Goal: Use online tool/utility: Use online tool/utility

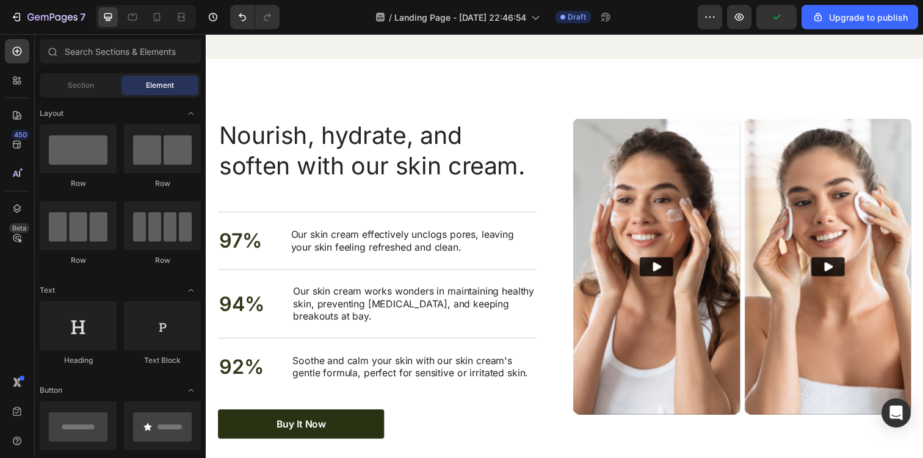
scroll to position [2021, 0]
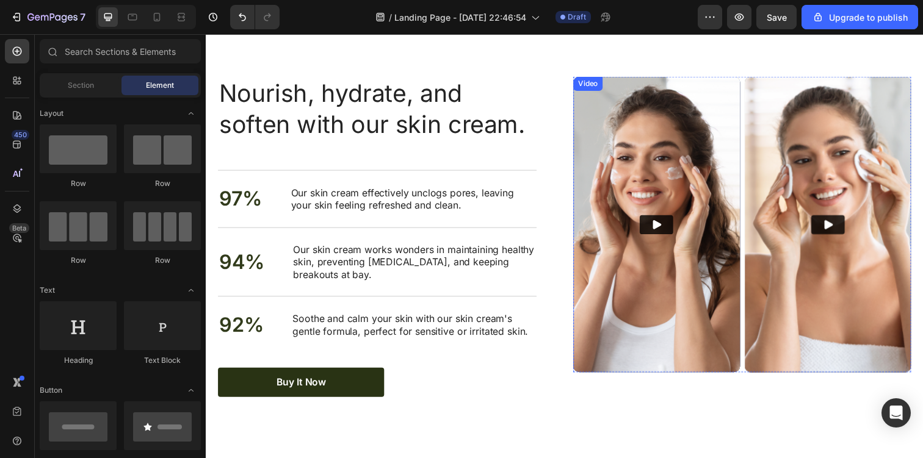
click at [670, 223] on icon "Play" at bounding box center [666, 229] width 12 height 12
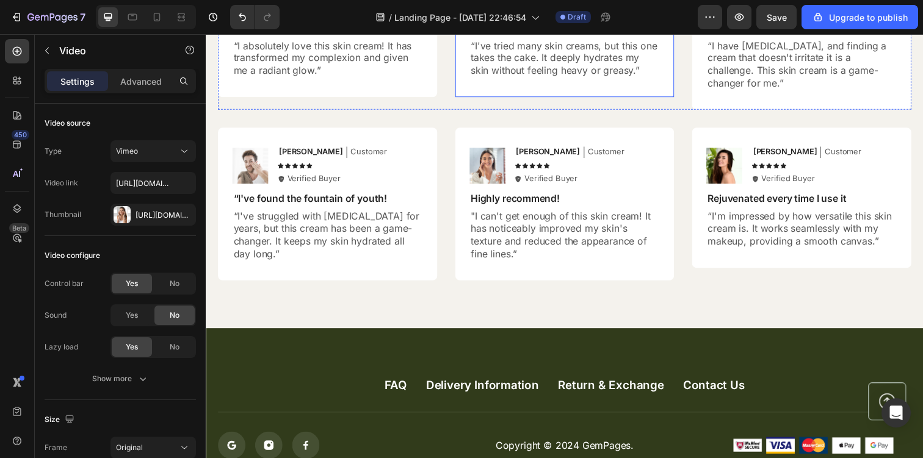
scroll to position [3113, 0]
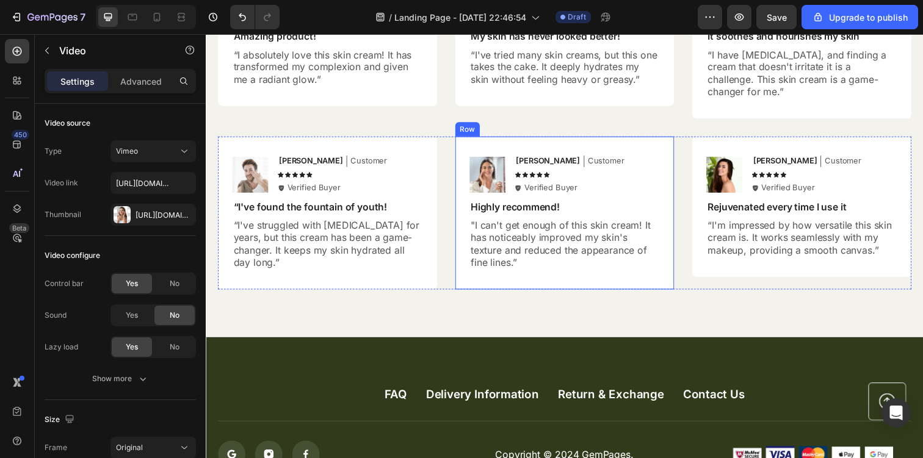
click at [622, 237] on p ""I can't get enough of this skin cream! It has noticeably improved my skin's te…" at bounding box center [572, 248] width 192 height 51
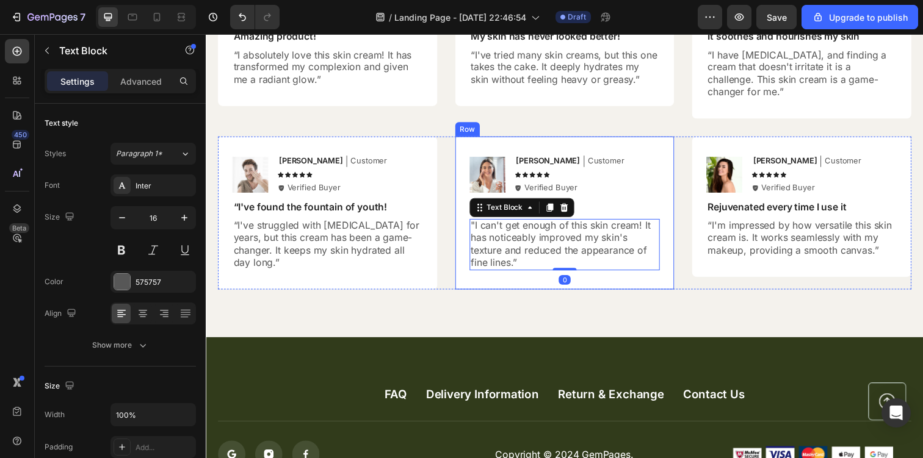
click at [637, 191] on div "Icon Verified Buyer Text Block Row" at bounding box center [595, 192] width 148 height 12
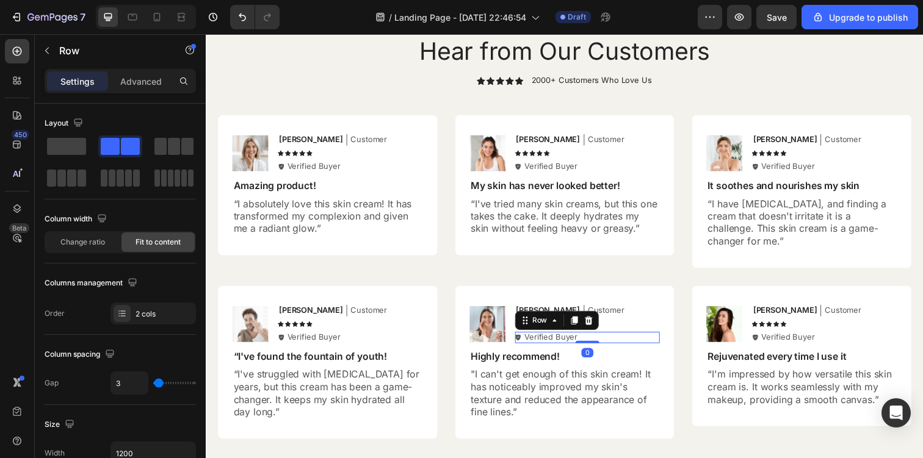
scroll to position [2947, 0]
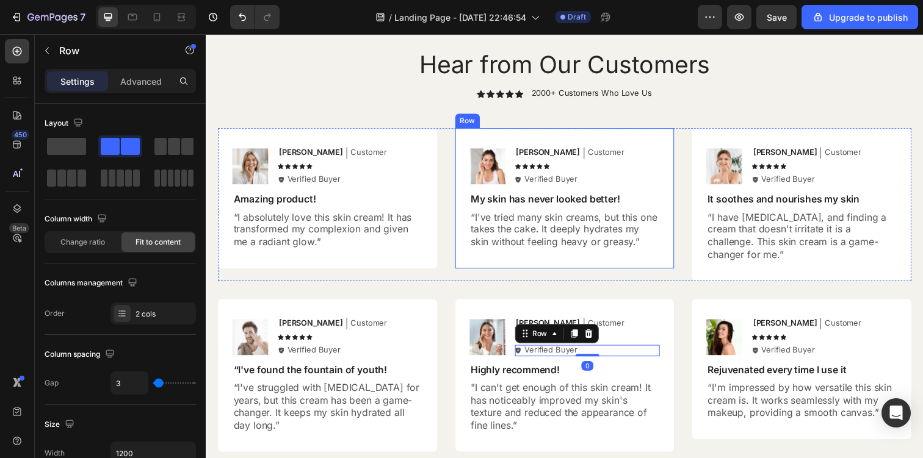
click at [637, 194] on div "Image [PERSON_NAME] Text Block Customer Text Block Row Icon Icon Icon Icon Icon…" at bounding box center [572, 202] width 195 height 104
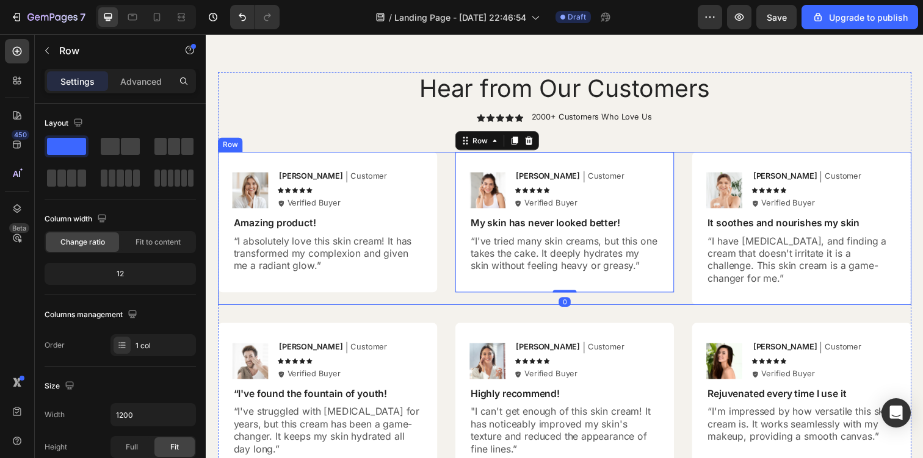
scroll to position [2826, 0]
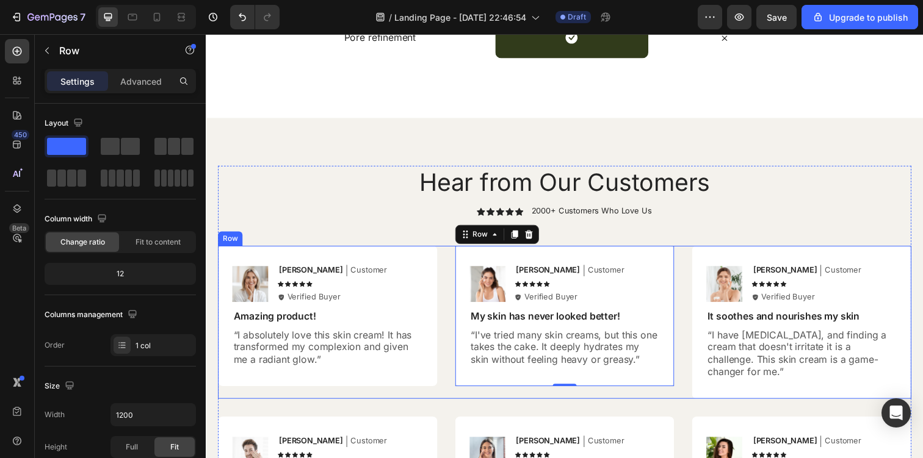
click at [691, 182] on h2 "Hear from Our Customers" at bounding box center [572, 185] width 708 height 34
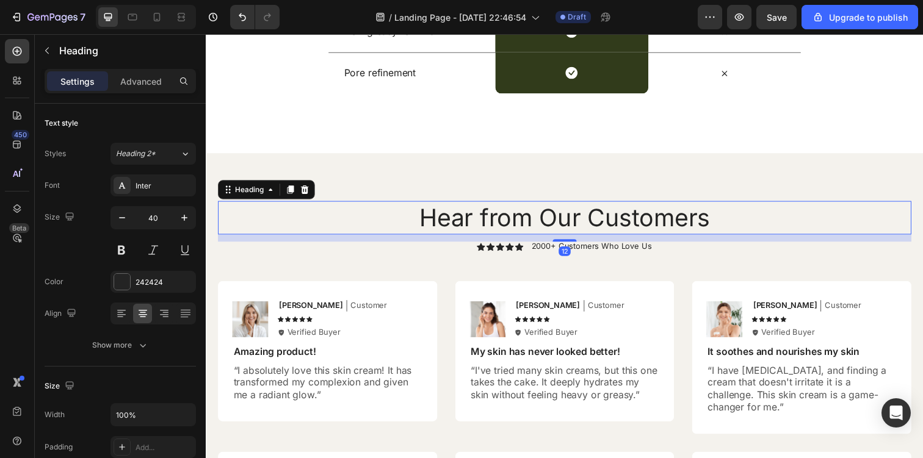
scroll to position [2779, 0]
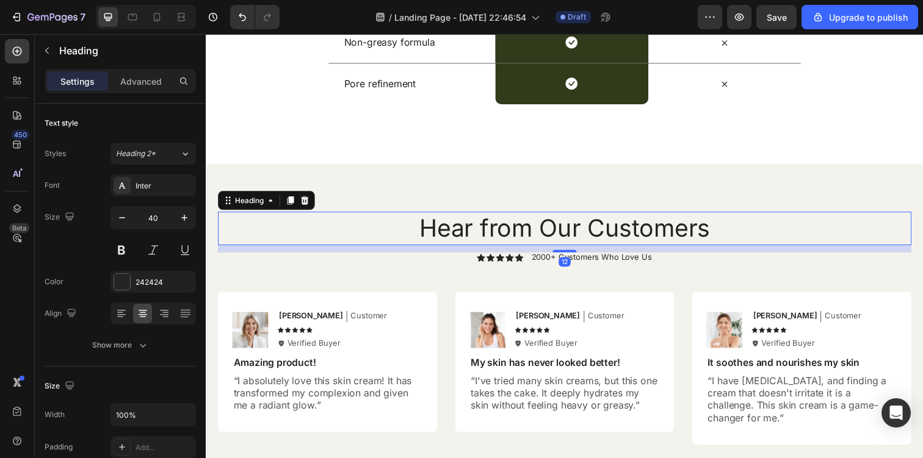
click at [692, 186] on div "Hear from Our Customers Heading 12 Icon Icon Icon Icon Icon Icon List 2000+ Cus…" at bounding box center [572, 422] width 733 height 510
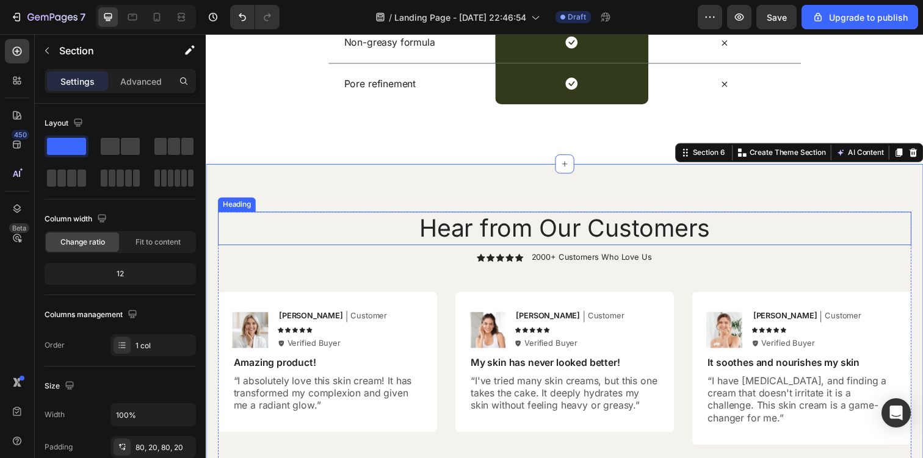
click at [668, 237] on h2 "Hear from Our Customers" at bounding box center [572, 232] width 708 height 34
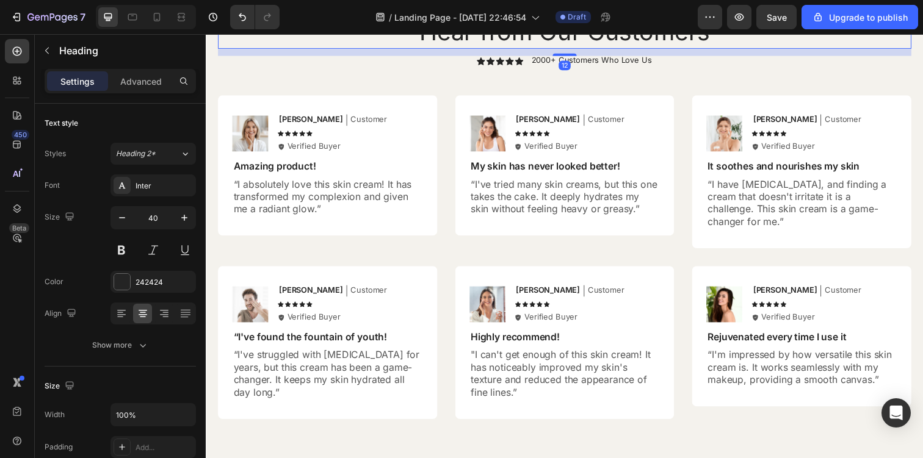
scroll to position [3025, 0]
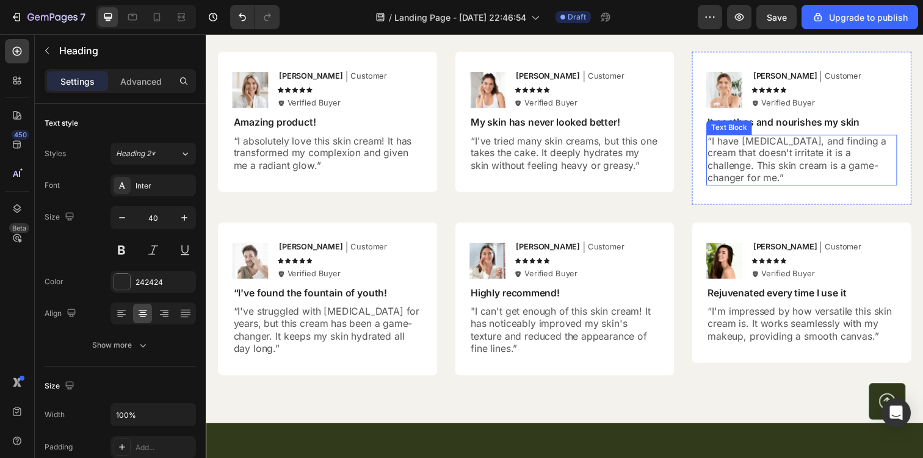
click at [772, 165] on p "“I have [MEDICAL_DATA], and finding a cream that doesn't irritate it is a chall…" at bounding box center [814, 162] width 192 height 51
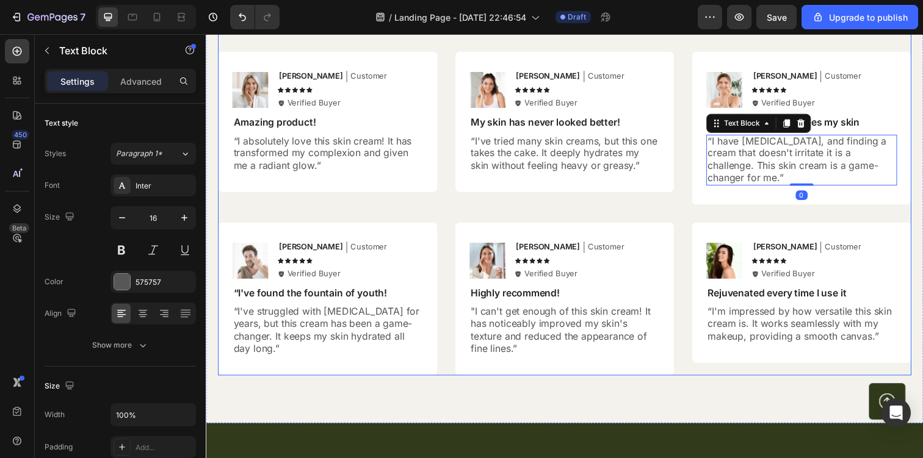
click at [761, 254] on div "Image Olivia Text Block Customer Text Block Row Icon Icon Icon Icon Icon Icon L…" at bounding box center [814, 265] width 195 height 39
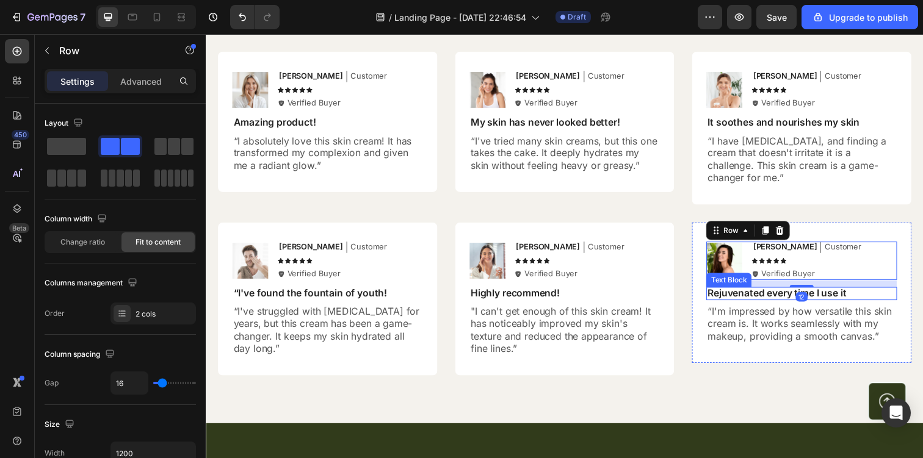
click at [752, 303] on p "Rejuvenated every time I use it" at bounding box center [814, 298] width 192 height 13
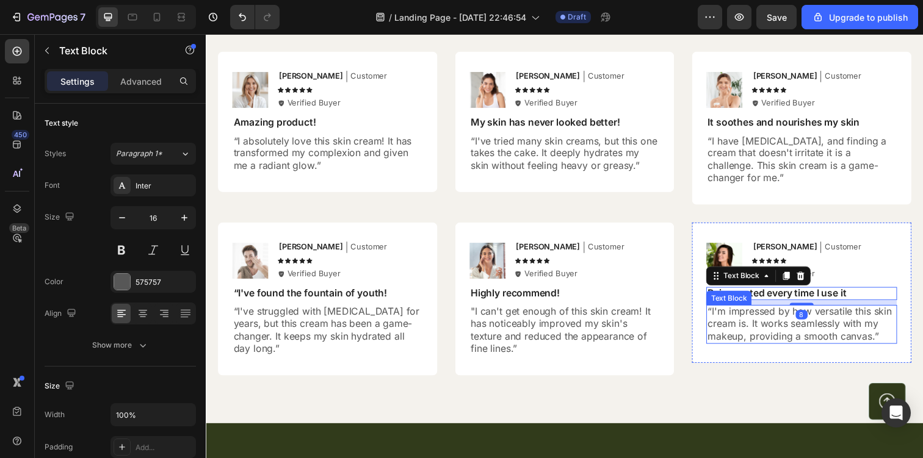
click at [750, 324] on p "“I'm impressed by how versatile this skin cream is. It works seamlessly with my…" at bounding box center [814, 330] width 192 height 38
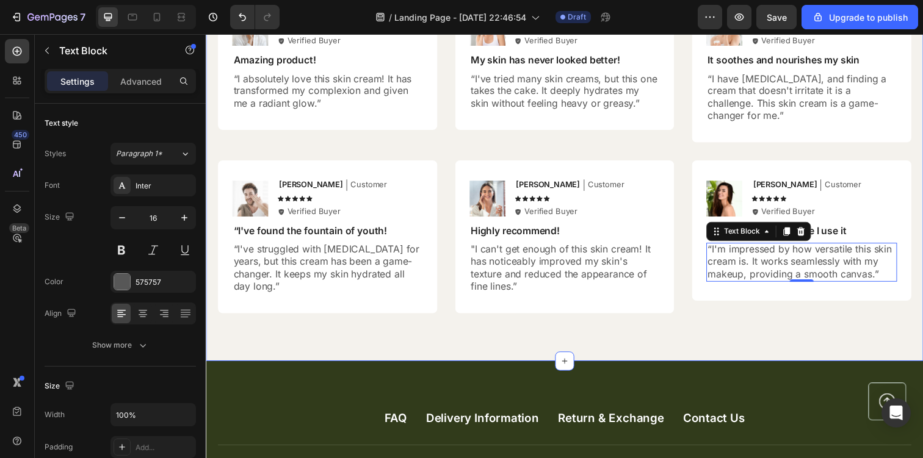
scroll to position [3044, 0]
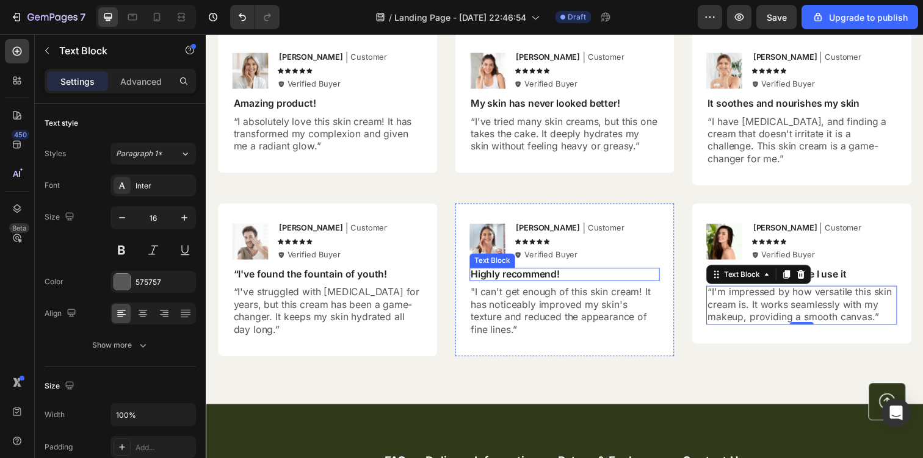
click at [585, 270] on div "Image [PERSON_NAME] Text Block Customer Text Block Row Icon Icon Icon Icon Icon…" at bounding box center [572, 284] width 195 height 117
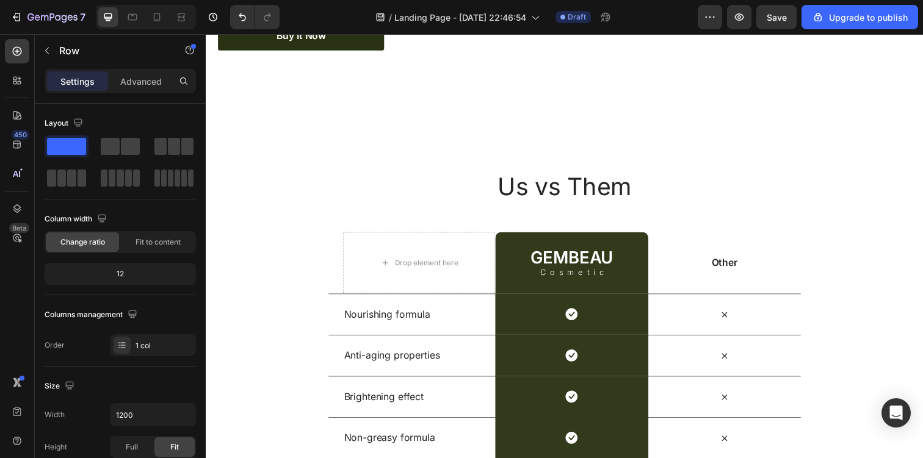
scroll to position [2403, 0]
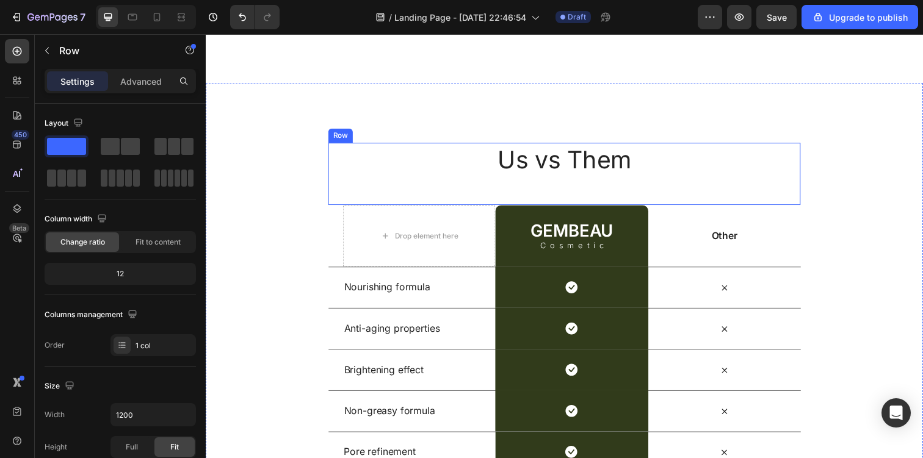
click at [769, 201] on div "Us vs Them Heading" at bounding box center [572, 176] width 482 height 63
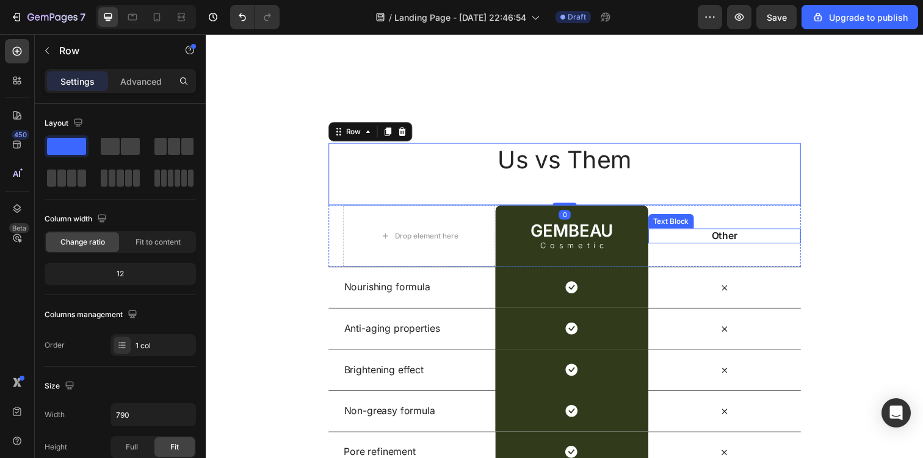
click at [740, 236] on p "Other" at bounding box center [735, 240] width 153 height 13
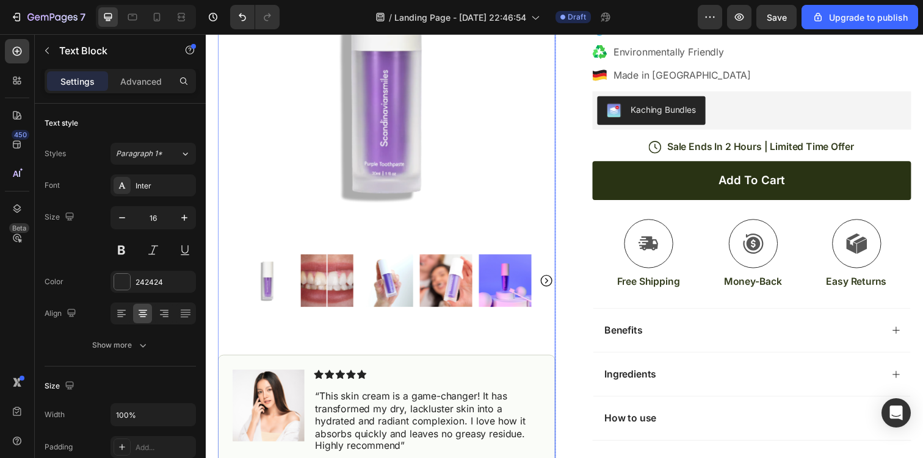
scroll to position [230, 0]
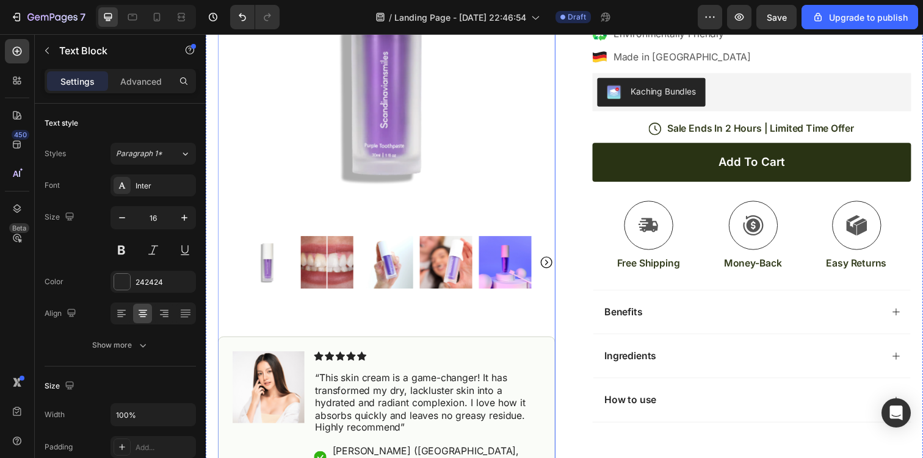
click at [344, 281] on img at bounding box center [330, 268] width 54 height 54
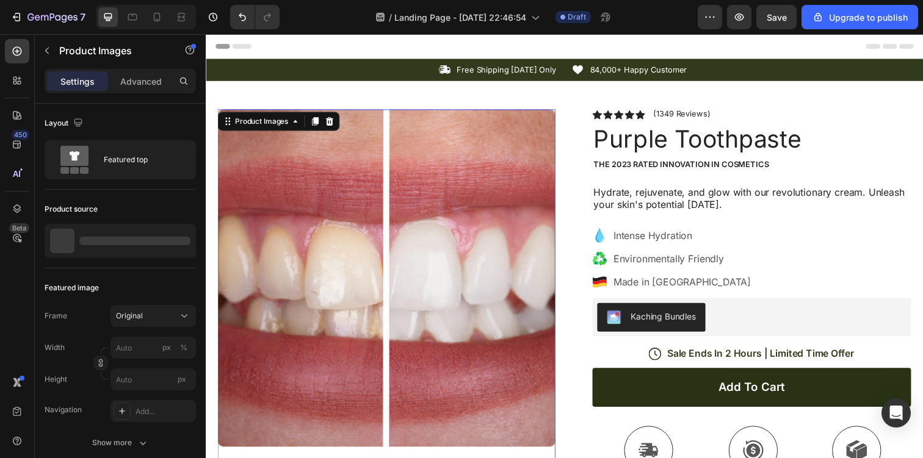
scroll to position [178, 0]
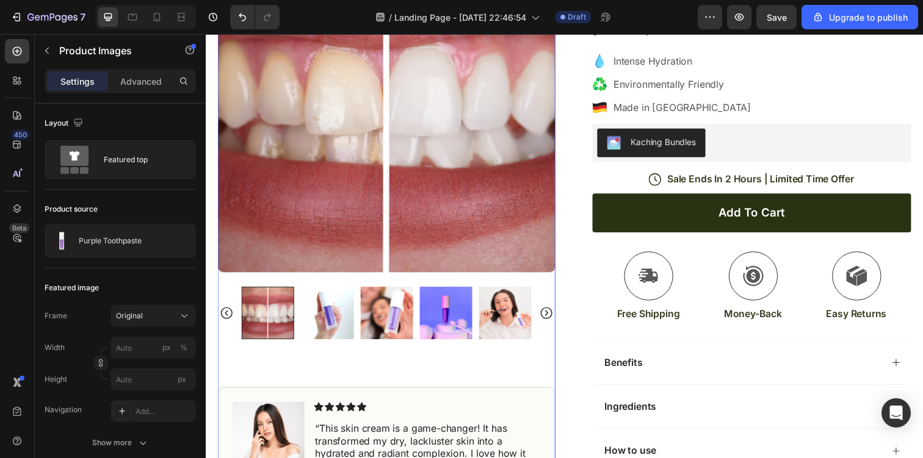
click at [341, 331] on img at bounding box center [330, 319] width 54 height 54
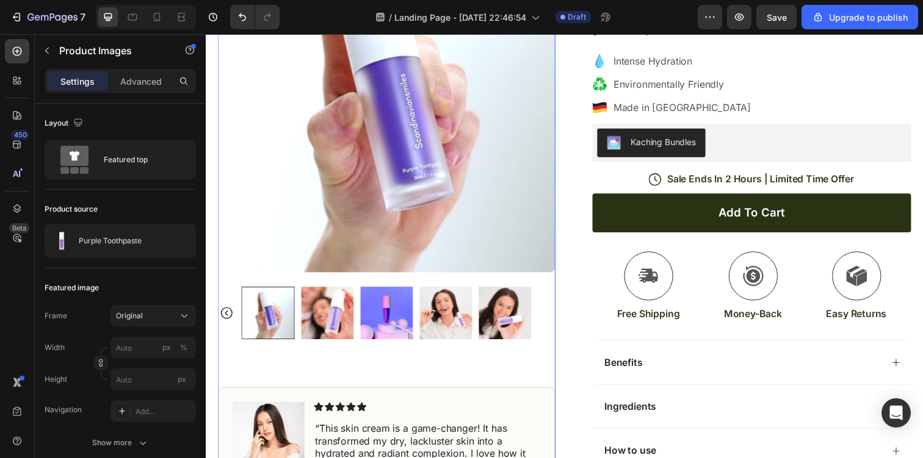
click at [350, 328] on img at bounding box center [330, 319] width 54 height 54
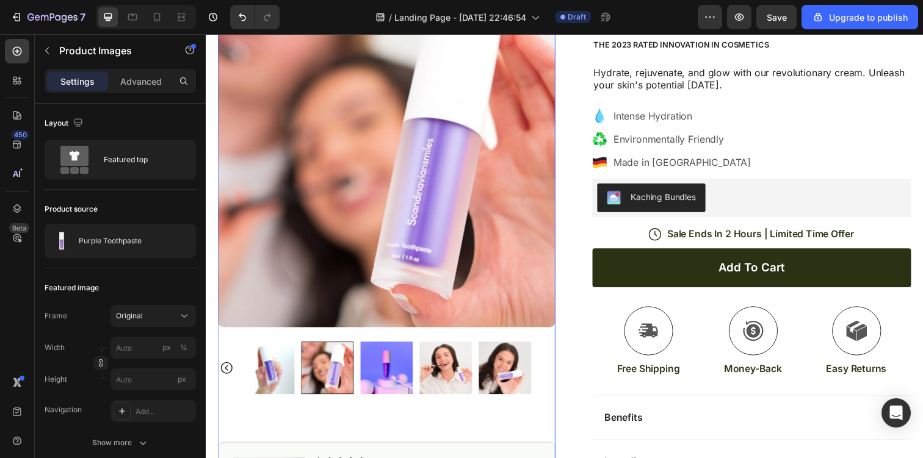
scroll to position [95, 0]
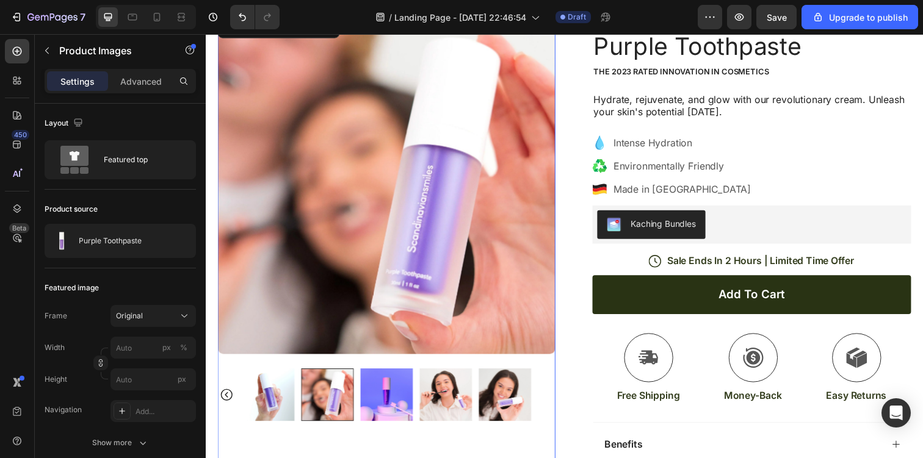
click at [382, 380] on img at bounding box center [390, 402] width 54 height 54
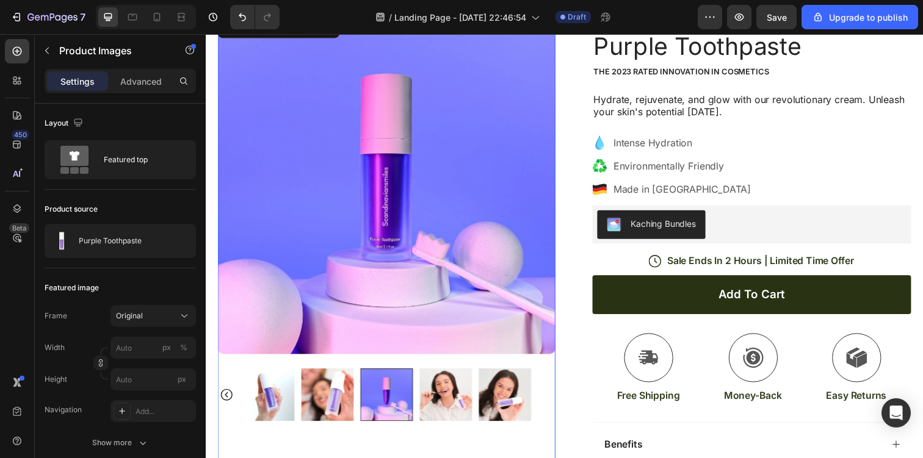
click at [449, 399] on img at bounding box center [451, 402] width 54 height 54
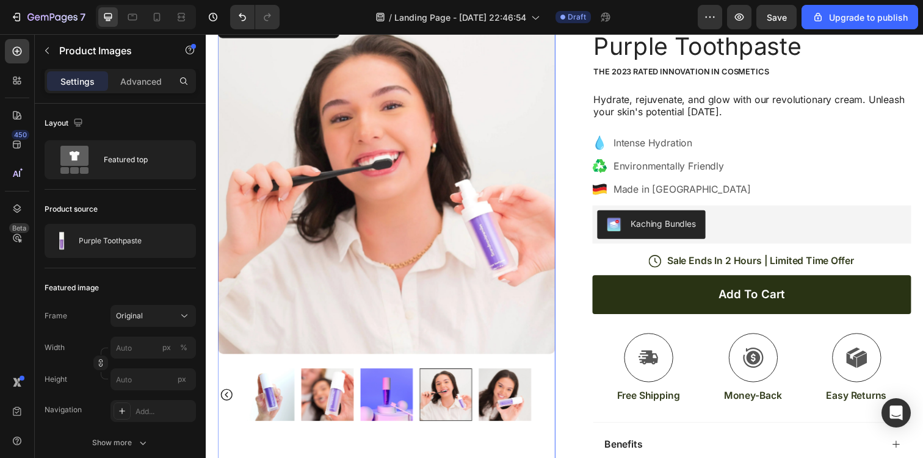
click at [499, 399] on img at bounding box center [512, 402] width 54 height 54
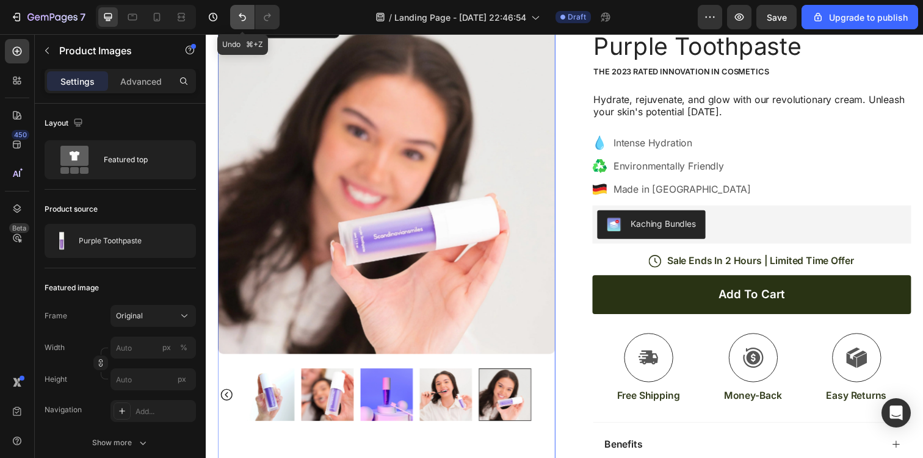
click at [248, 12] on icon "Undo/Redo" at bounding box center [242, 17] width 12 height 12
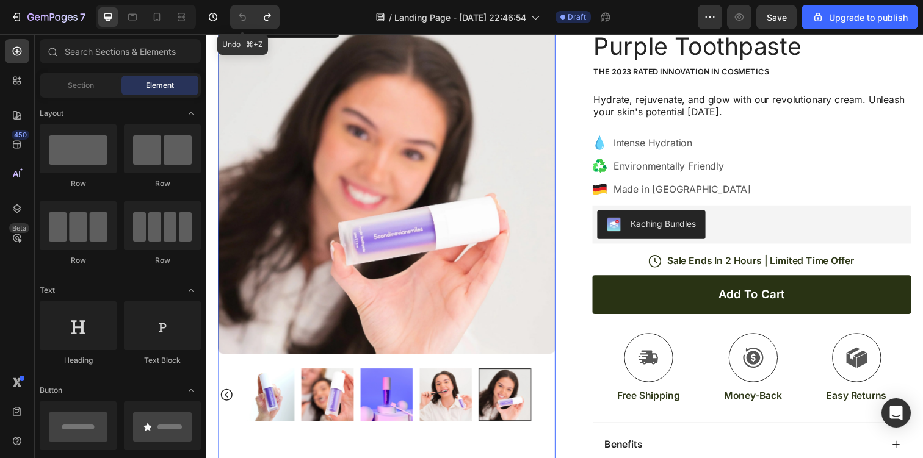
scroll to position [0, 0]
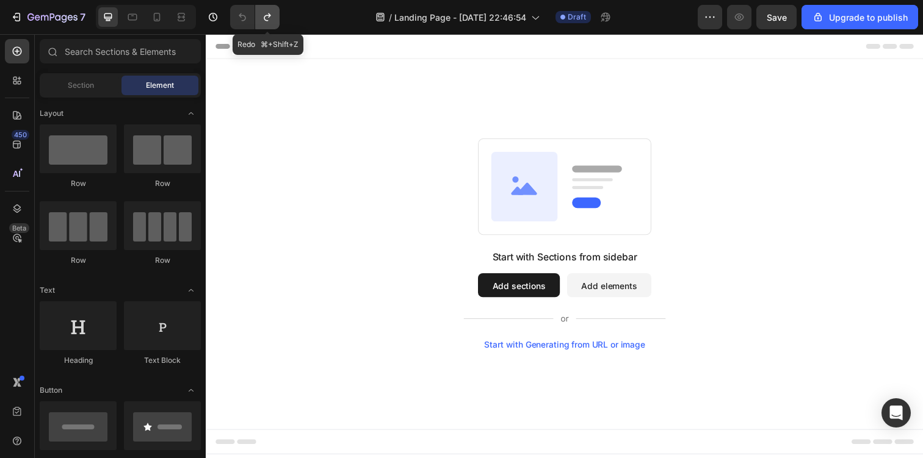
click at [269, 25] on button "Undo/Redo" at bounding box center [267, 17] width 24 height 24
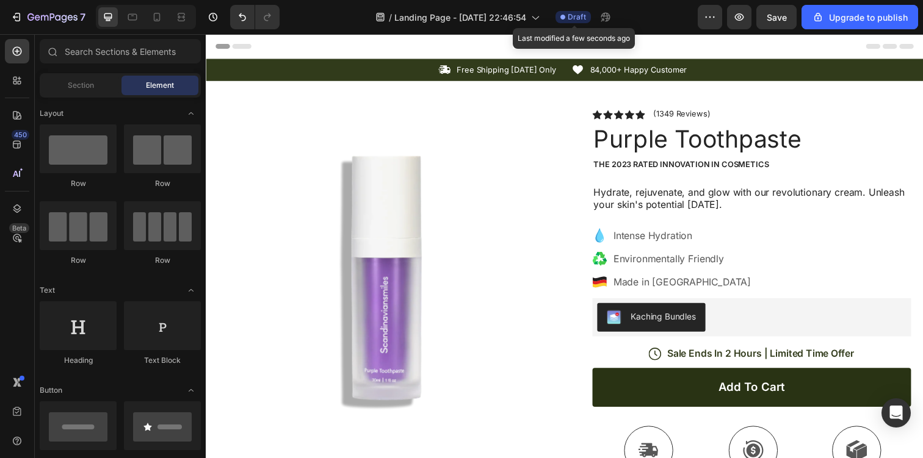
click at [568, 16] on div "Draft" at bounding box center [572, 17] width 35 height 12
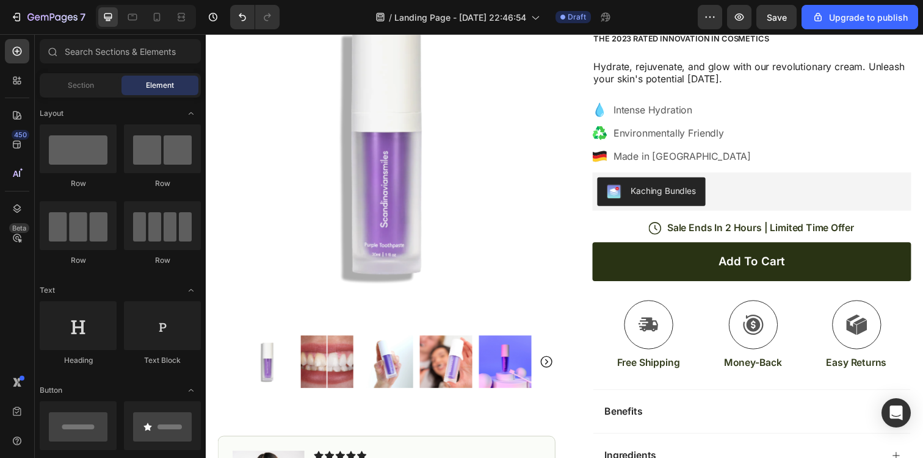
scroll to position [136, 0]
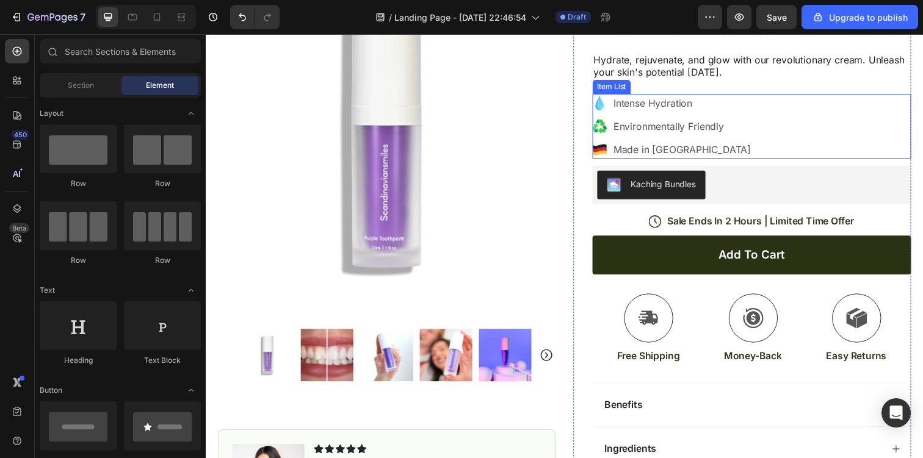
click at [670, 125] on p "Environmentally Friendly" at bounding box center [692, 128] width 140 height 15
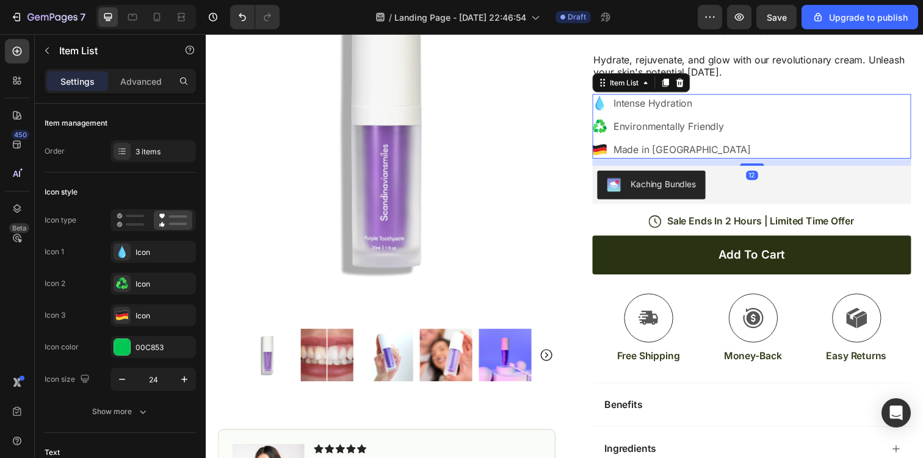
click at [657, 110] on p "Intense Hydration" at bounding box center [692, 104] width 140 height 15
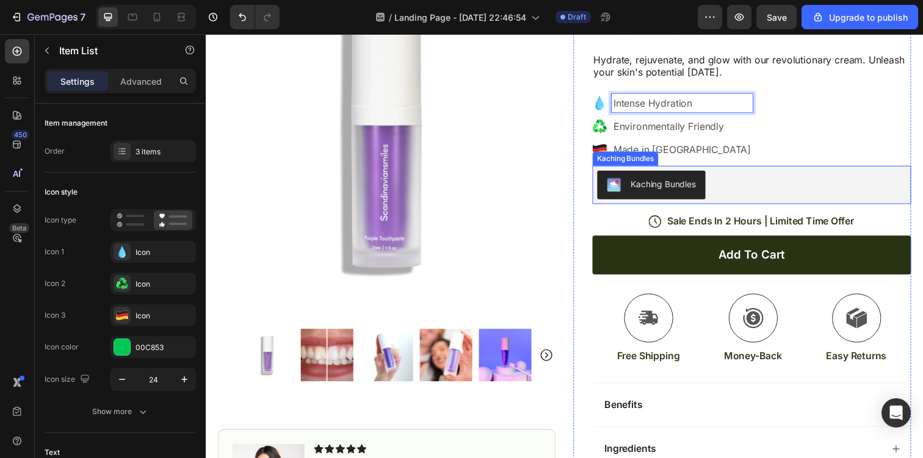
click at [658, 179] on button "Kaching Bundles" at bounding box center [661, 187] width 110 height 29
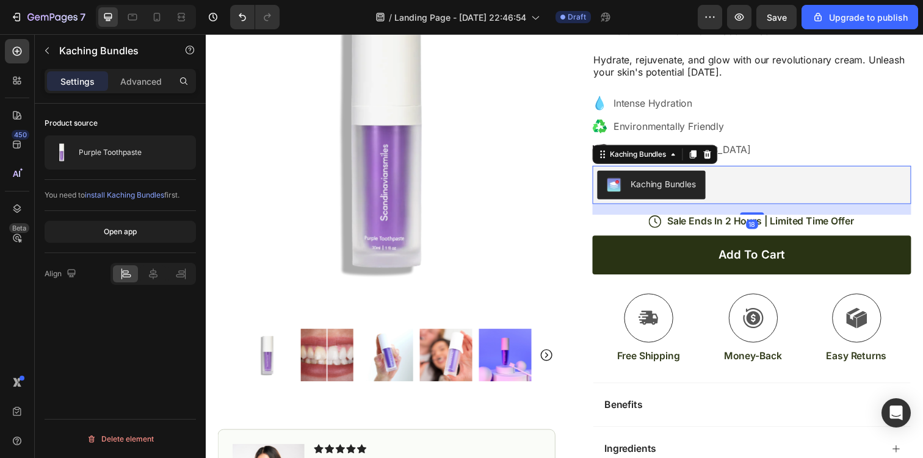
click at [796, 193] on div "Kaching Bundles" at bounding box center [764, 187] width 316 height 29
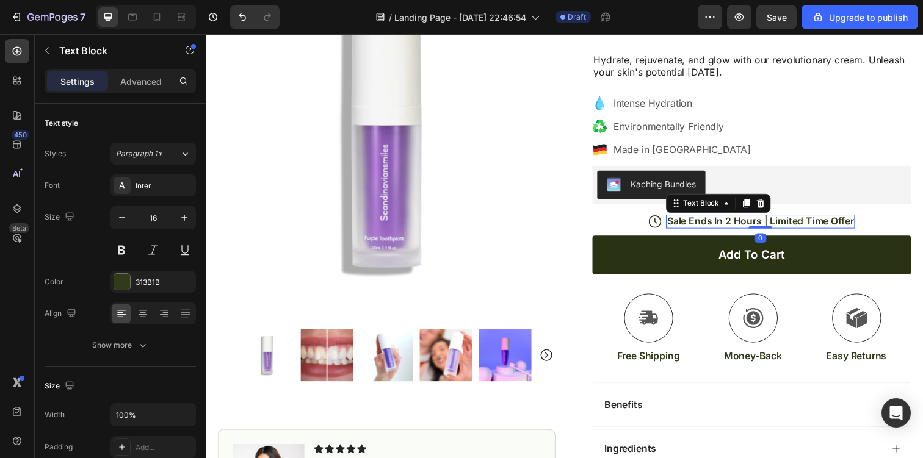
click at [836, 225] on p "Sale Ends In 2 Hours | Limited Time Offer" at bounding box center [772, 225] width 190 height 13
click at [235, 19] on button "Undo/Redo" at bounding box center [242, 17] width 24 height 24
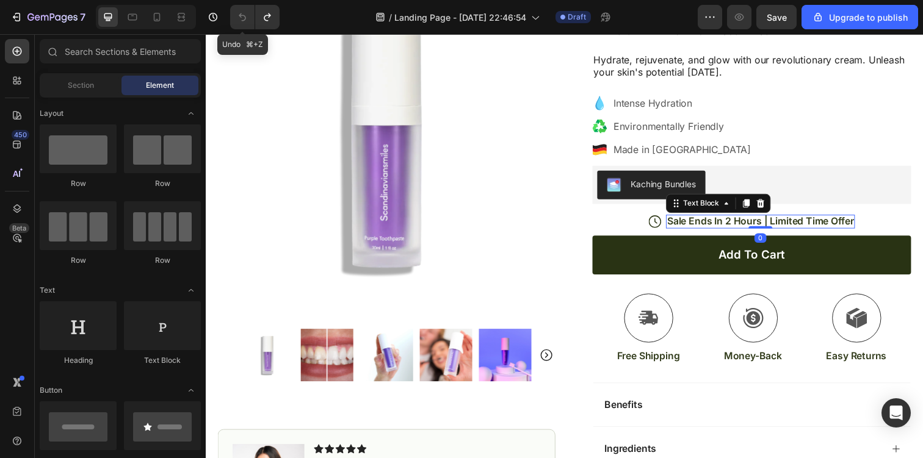
scroll to position [0, 0]
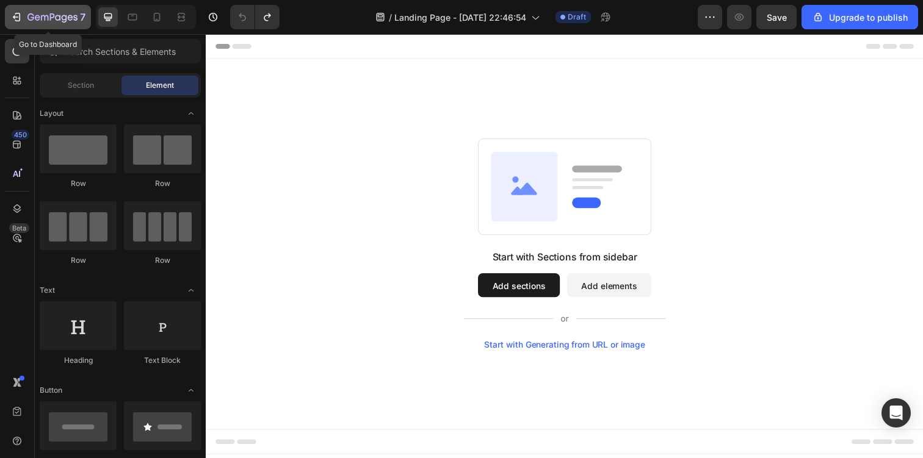
click at [23, 20] on div "7" at bounding box center [47, 17] width 75 height 15
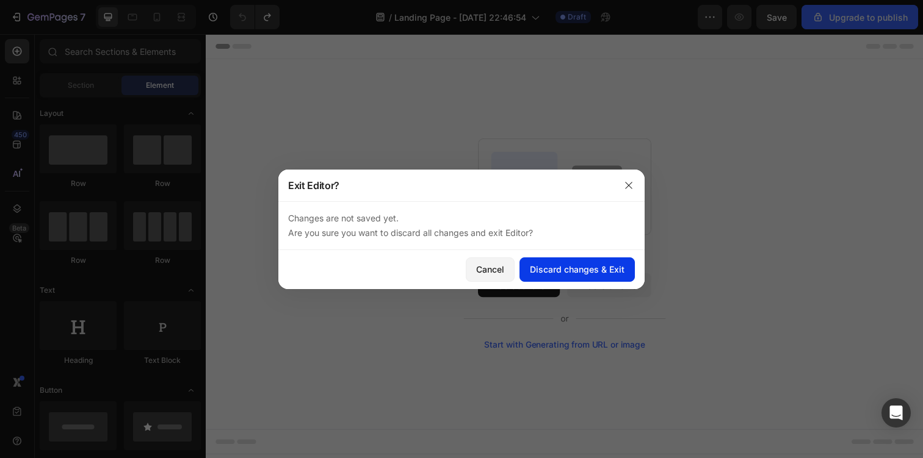
click at [563, 270] on div "Discard changes & Exit" at bounding box center [577, 269] width 95 height 13
